Goal: Transaction & Acquisition: Purchase product/service

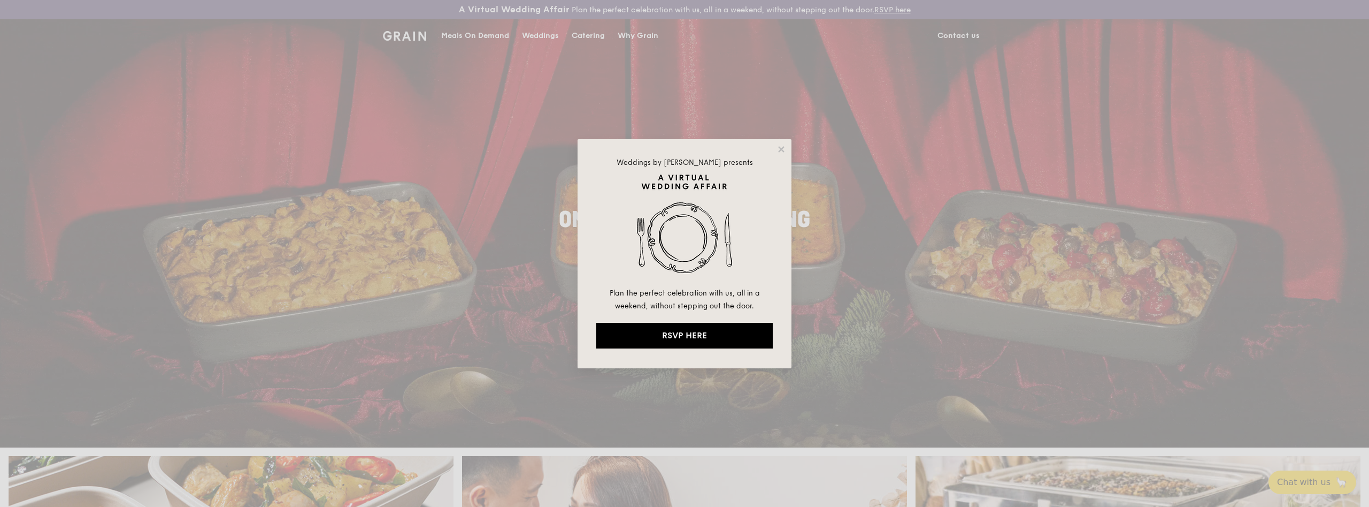
click at [787, 145] on div "Weddings by [PERSON_NAME] presents Plan the perfect celebration with us, all in…" at bounding box center [685, 253] width 214 height 229
click at [784, 149] on icon at bounding box center [782, 149] width 10 height 10
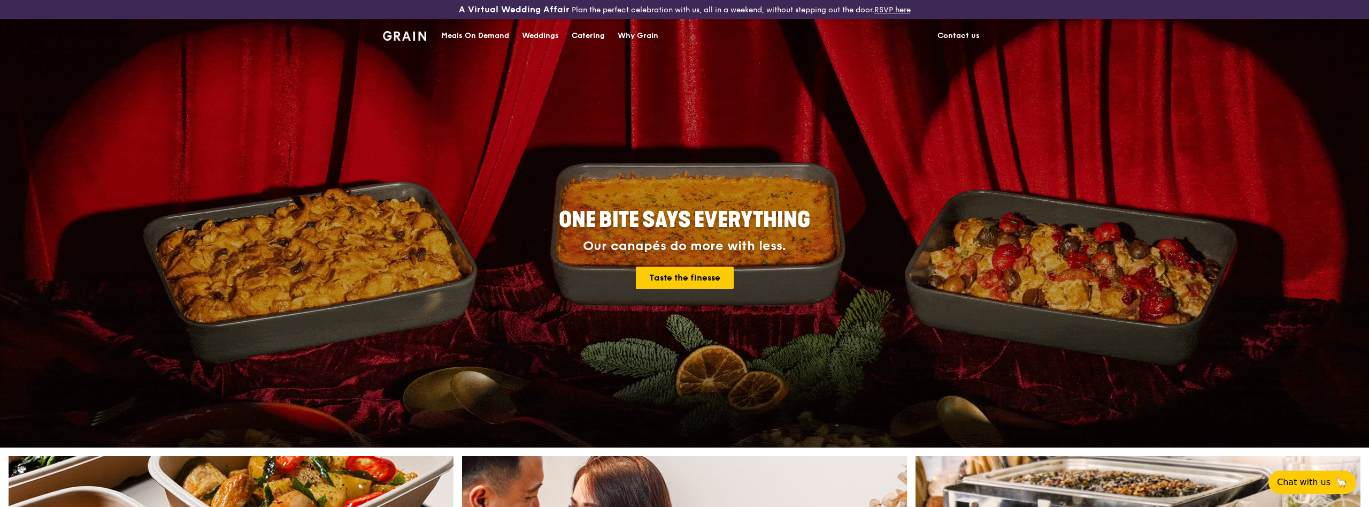
click at [472, 30] on div "Meals On Demand" at bounding box center [475, 36] width 68 height 32
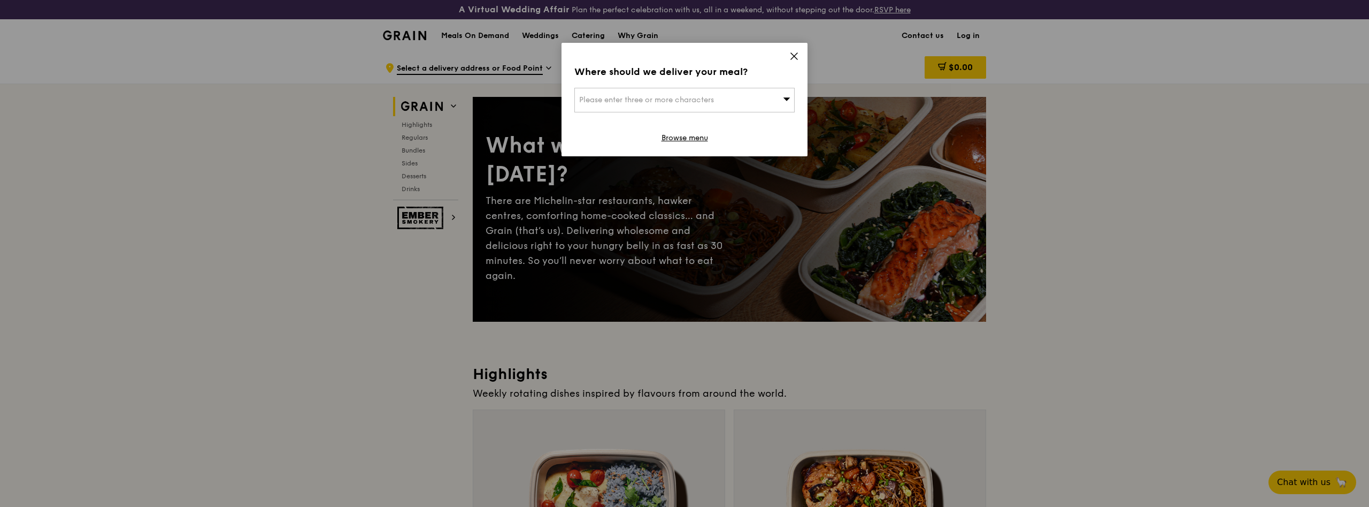
click at [735, 99] on div "Please enter three or more characters" at bounding box center [684, 100] width 220 height 25
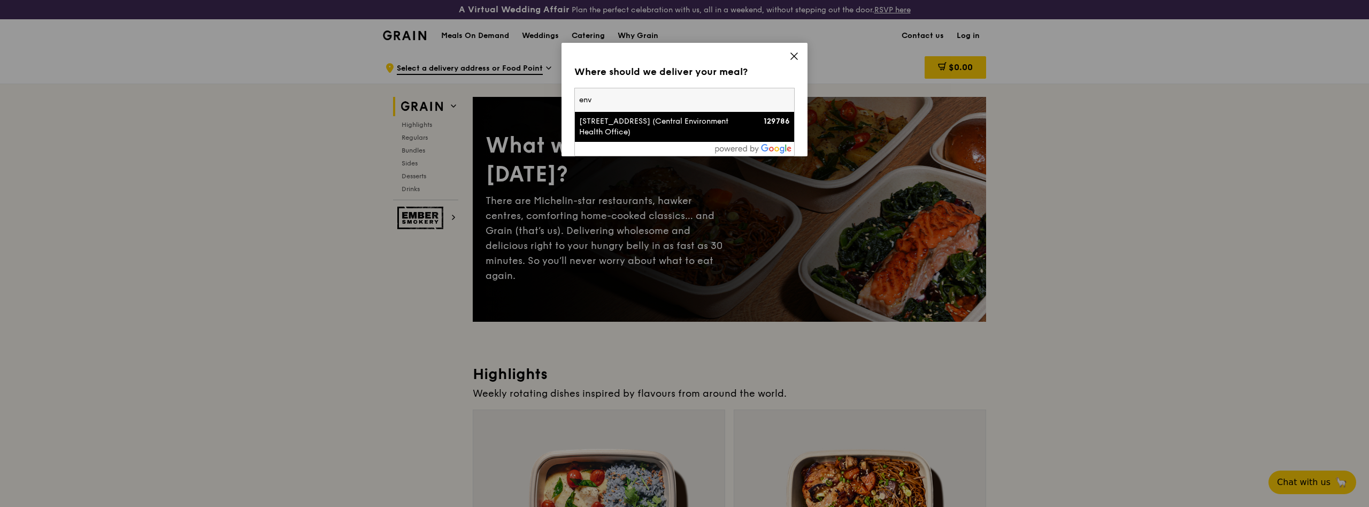
drag, startPoint x: 738, startPoint y: 127, endPoint x: 737, endPoint y: 94, distance: 32.6
click at [737, 112] on div "[STREET_ADDRESS] (Central Environment Health Office) 129786" at bounding box center [684, 127] width 219 height 30
click at [737, 94] on input "env" at bounding box center [684, 100] width 219 height 24
type input "environment buildin"
click at [702, 120] on div "Environment Building" at bounding box center [658, 121] width 158 height 11
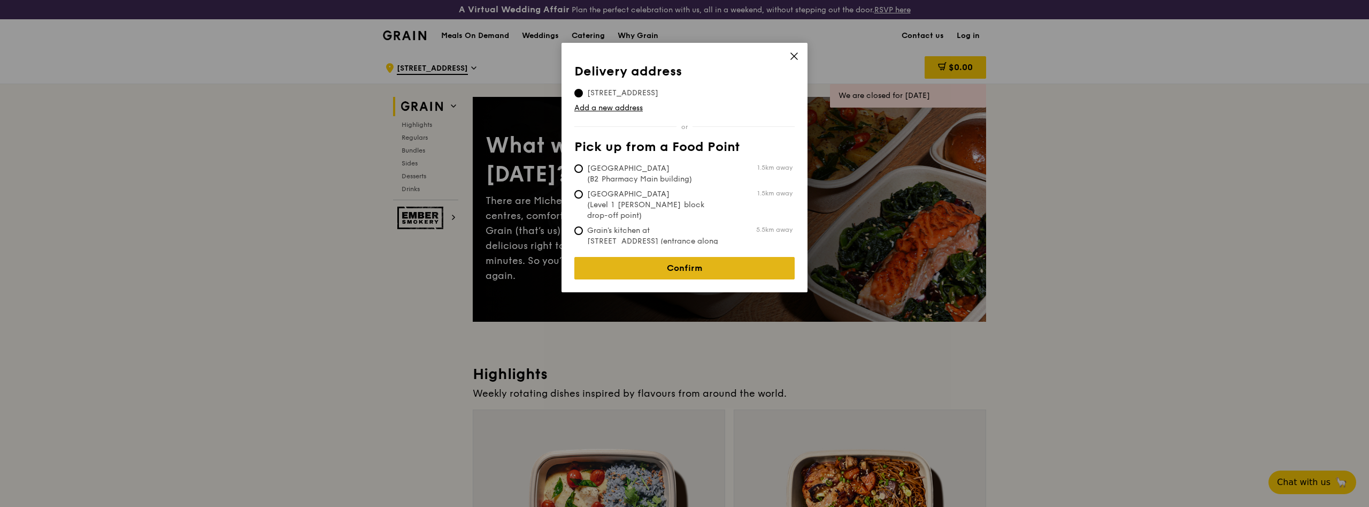
click at [715, 269] on link "Confirm" at bounding box center [684, 268] width 220 height 22
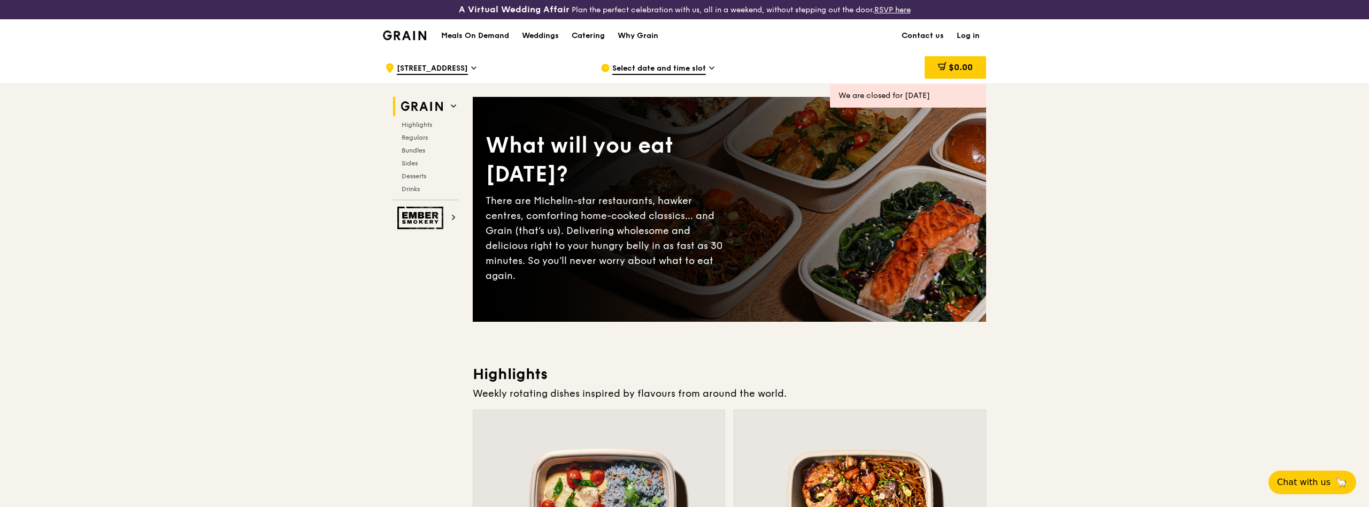
click at [681, 63] on div "Select date and time slot" at bounding box center [700, 68] width 198 height 32
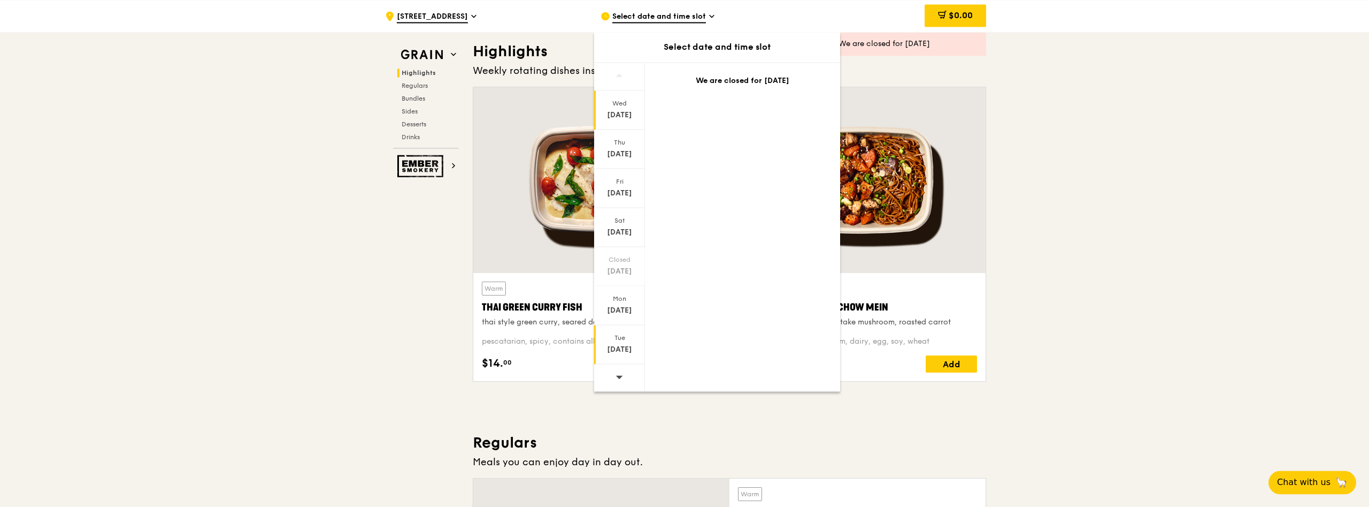
scroll to position [327, 0]
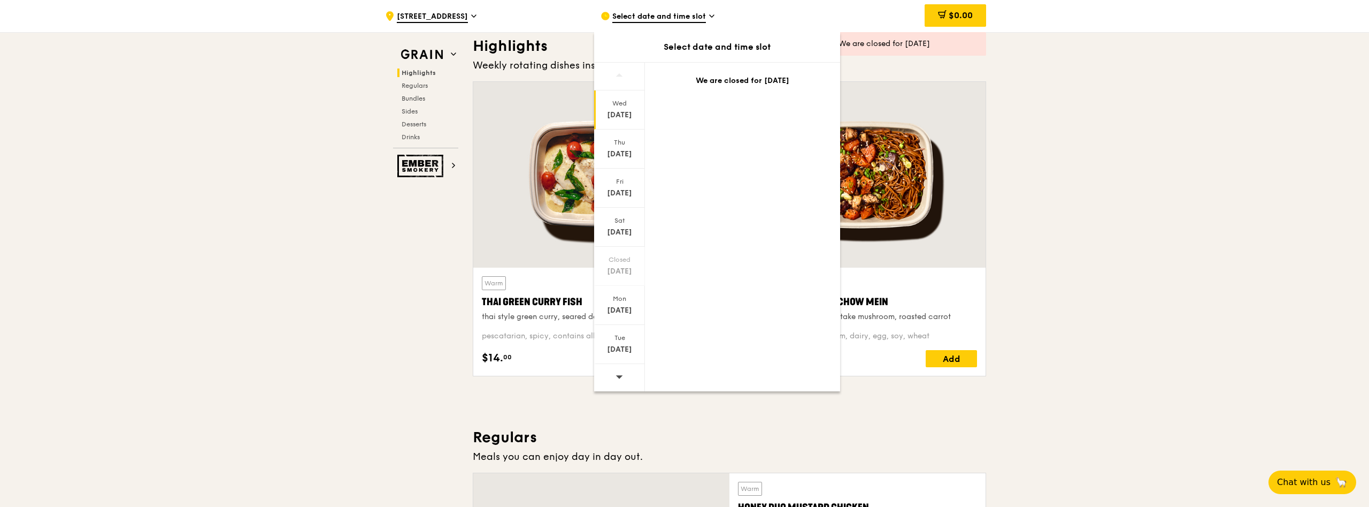
click at [627, 385] on div at bounding box center [619, 377] width 51 height 27
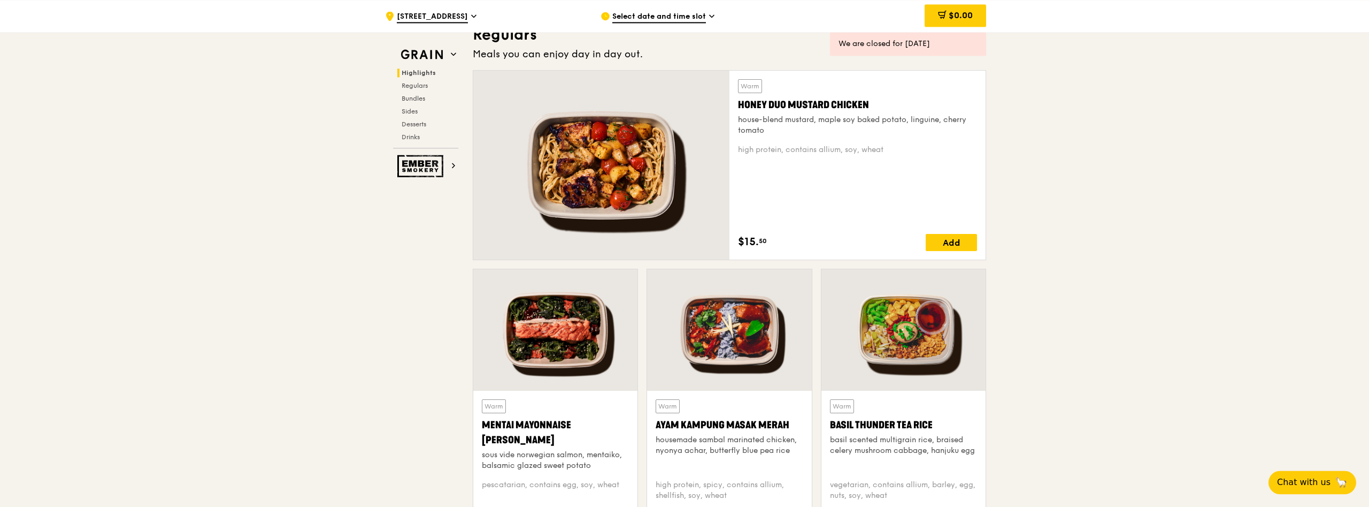
scroll to position [764, 0]
